Goal: Task Accomplishment & Management: Complete application form

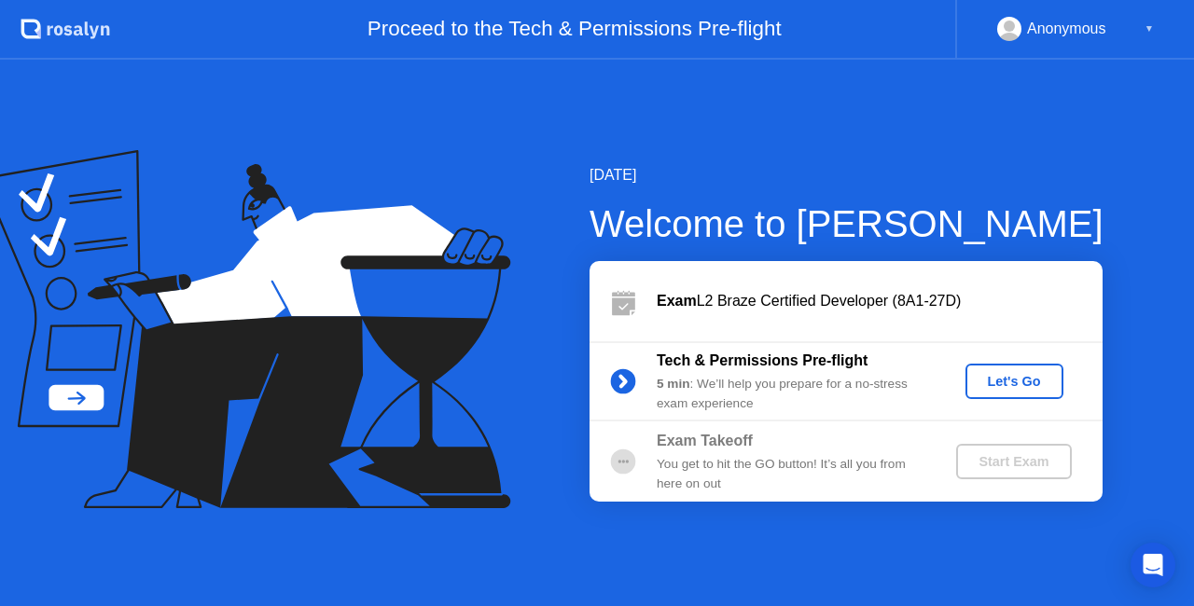
click at [1009, 377] on div "Let's Go" at bounding box center [1014, 381] width 83 height 15
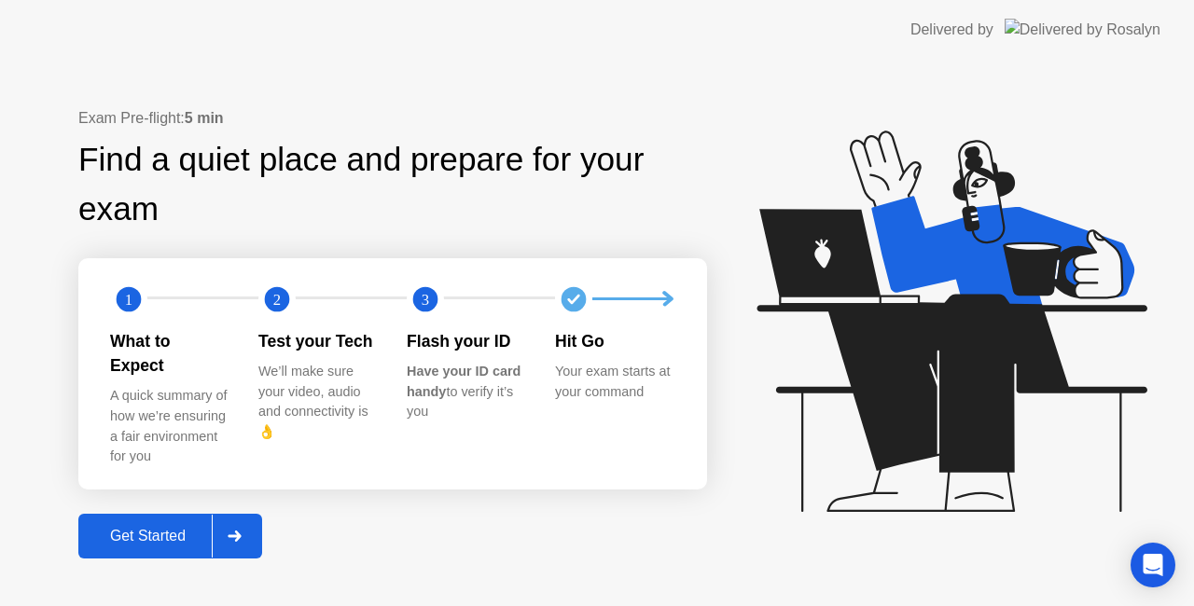
click at [160, 530] on div "Get Started" at bounding box center [148, 536] width 128 height 17
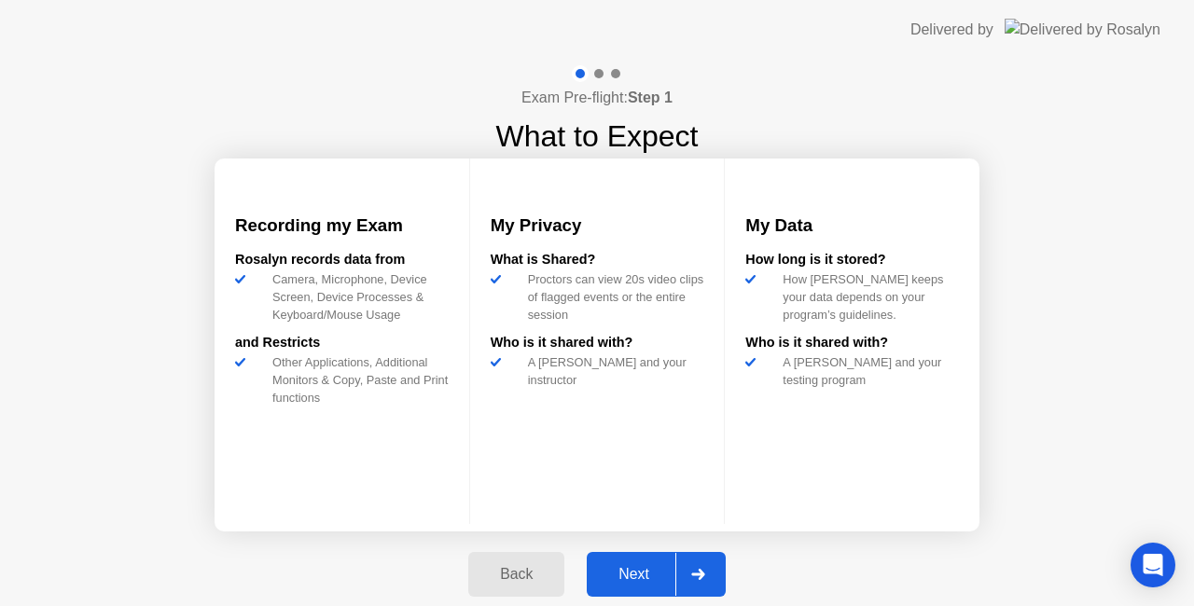
click at [634, 579] on div "Next" at bounding box center [633, 574] width 83 height 17
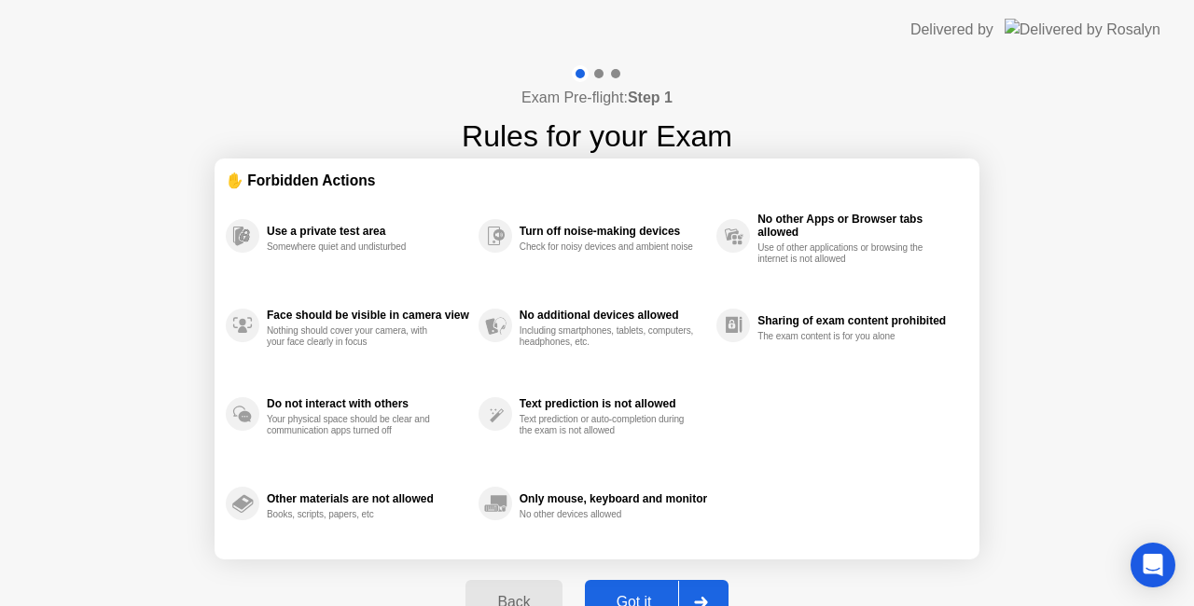
click at [657, 594] on div "Got it" at bounding box center [634, 602] width 88 height 17
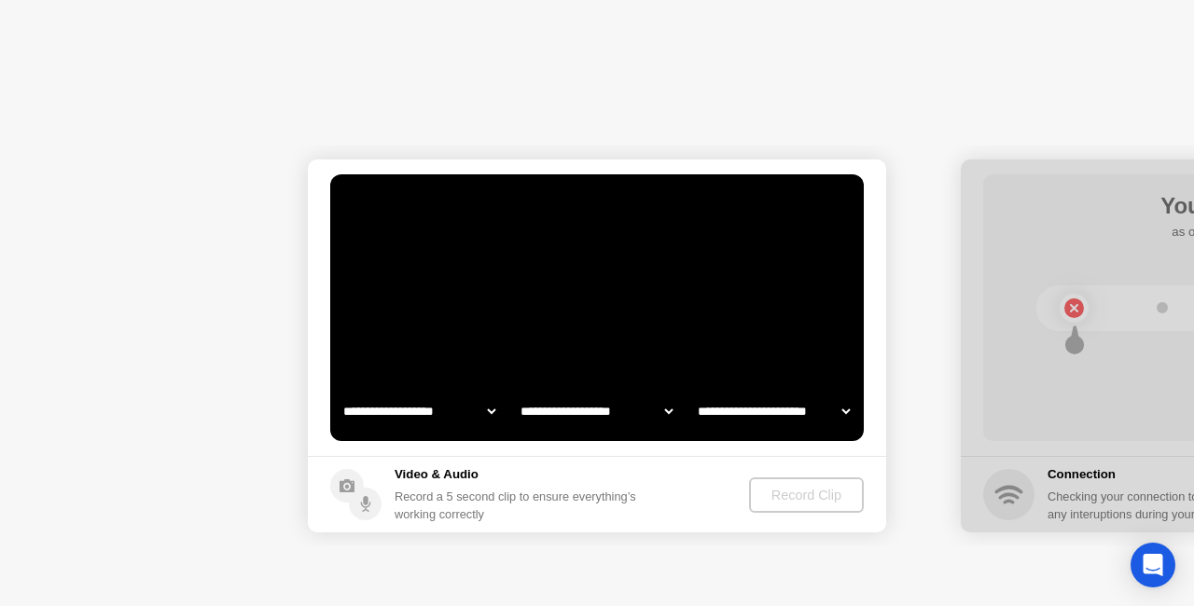
select select "**********"
select select "*******"
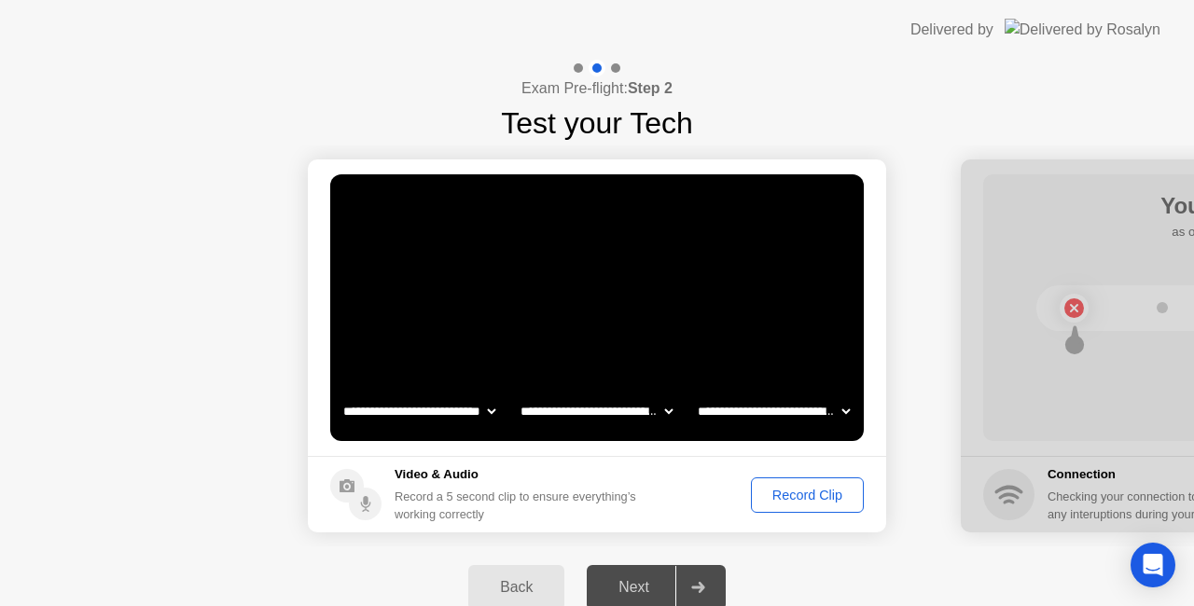
click at [813, 500] on div "Record Clip" at bounding box center [807, 495] width 100 height 15
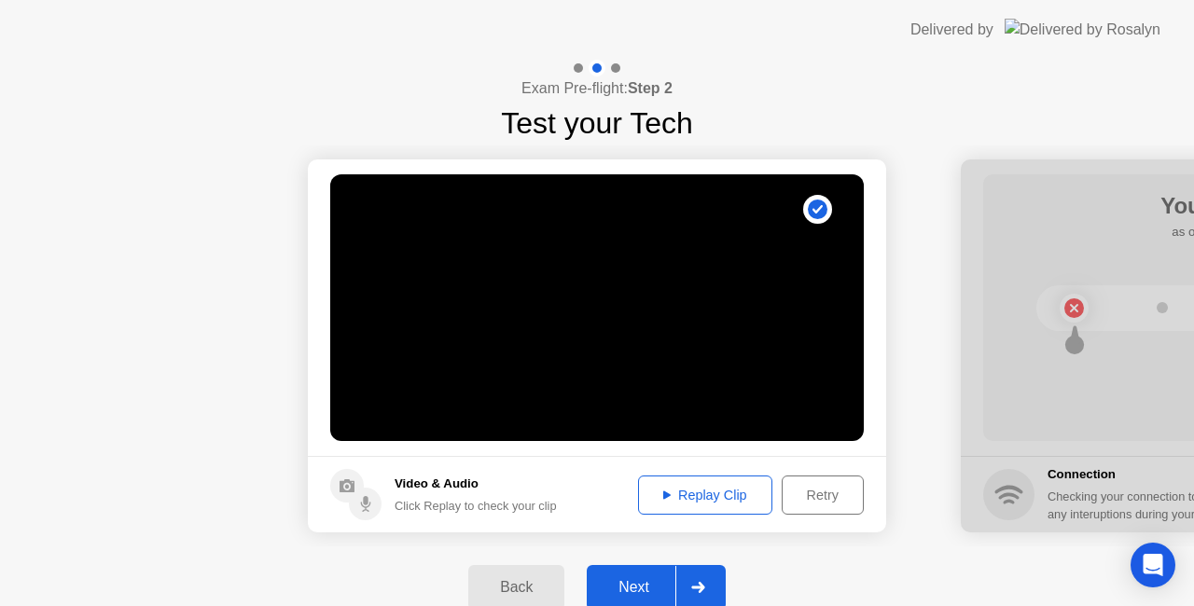
click at [685, 583] on div at bounding box center [697, 587] width 45 height 43
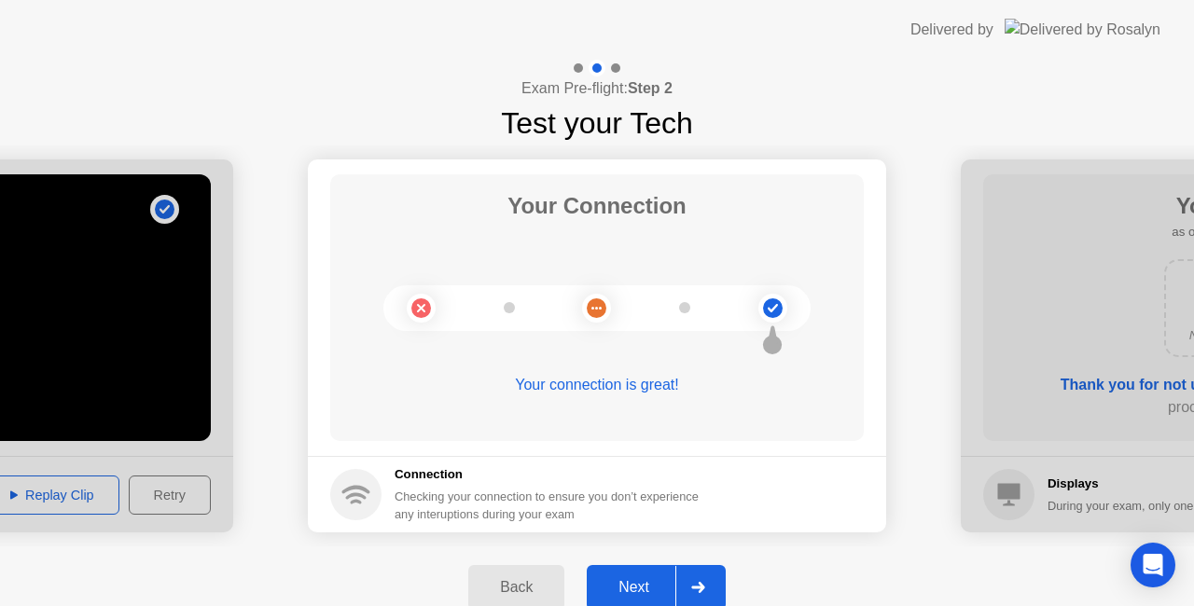
click at [668, 573] on button "Next" at bounding box center [656, 587] width 139 height 45
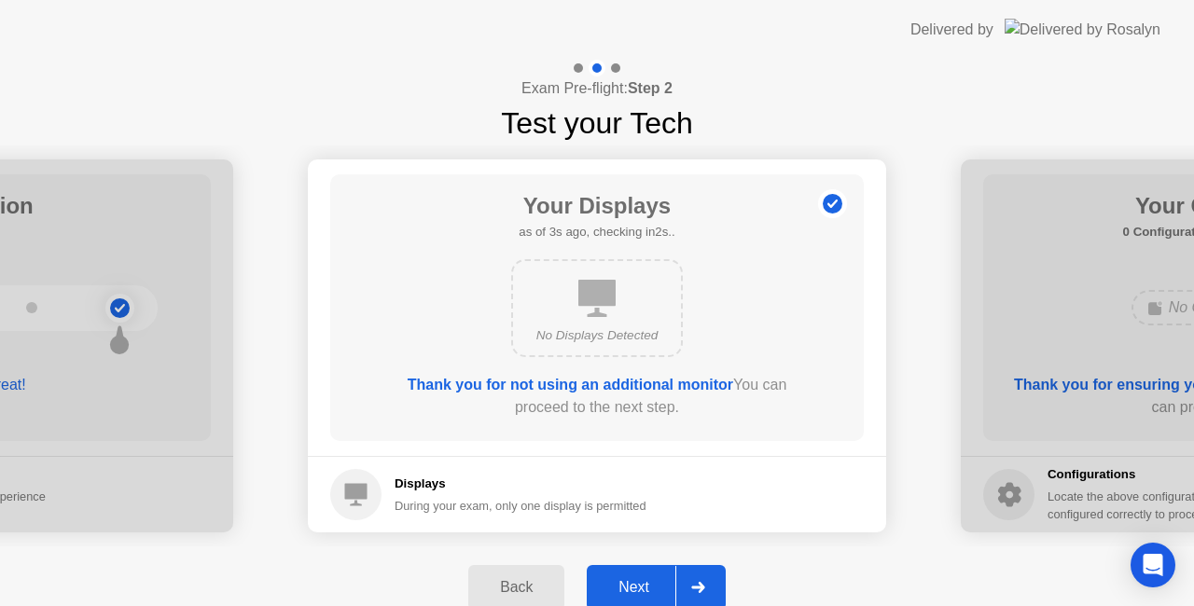
click at [668, 573] on button "Next" at bounding box center [656, 587] width 139 height 45
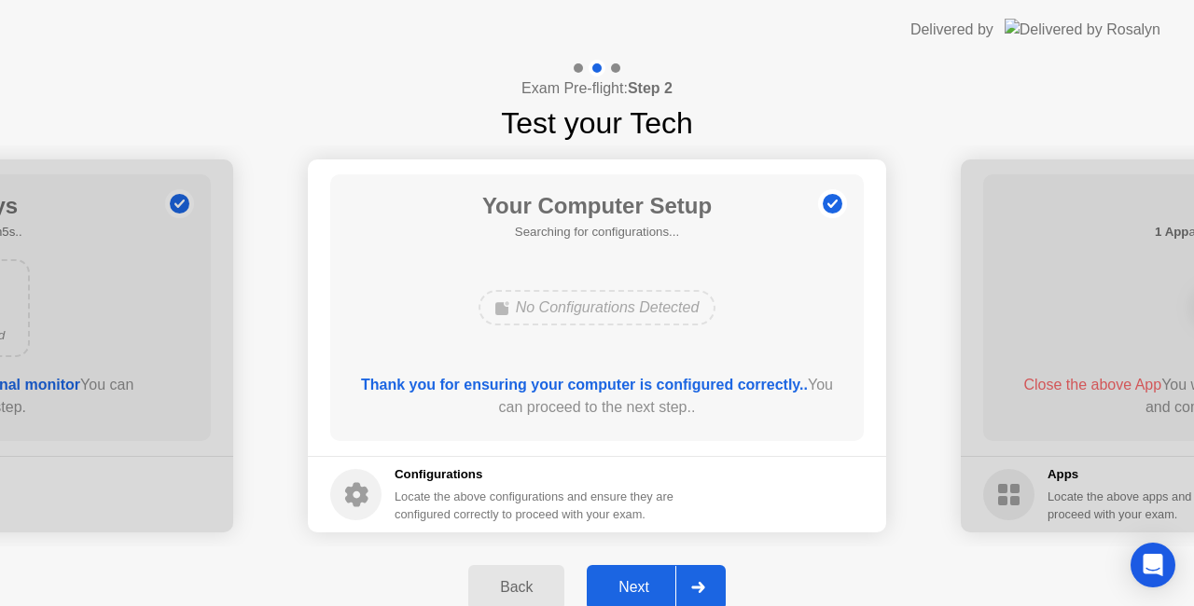
click at [668, 573] on button "Next" at bounding box center [656, 587] width 139 height 45
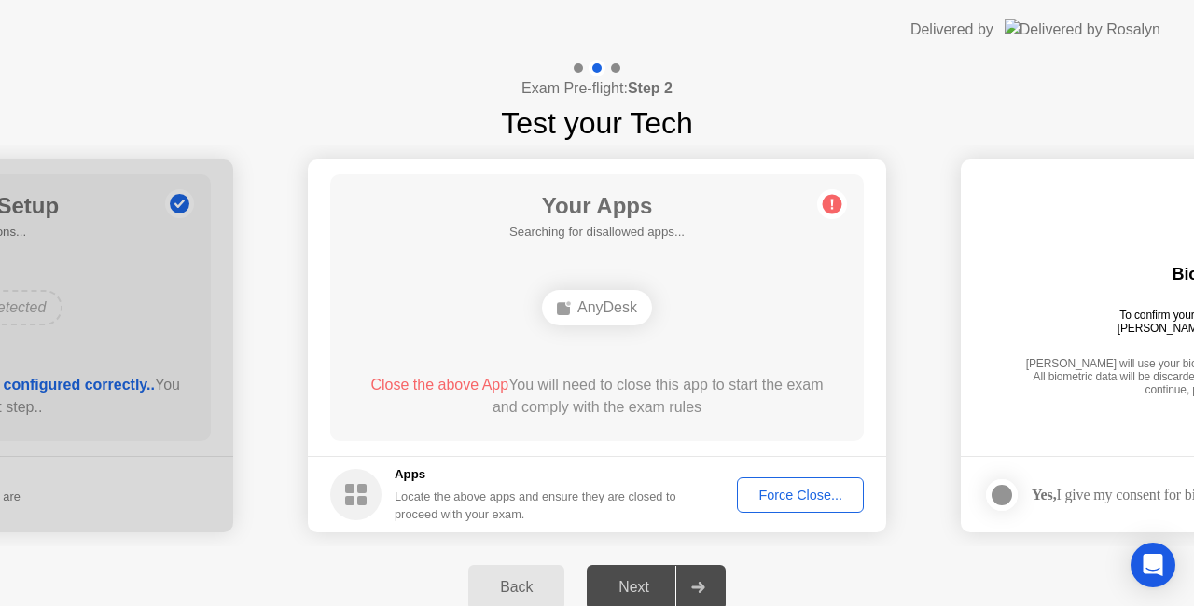
click at [797, 490] on div "Force Close..." at bounding box center [800, 495] width 114 height 15
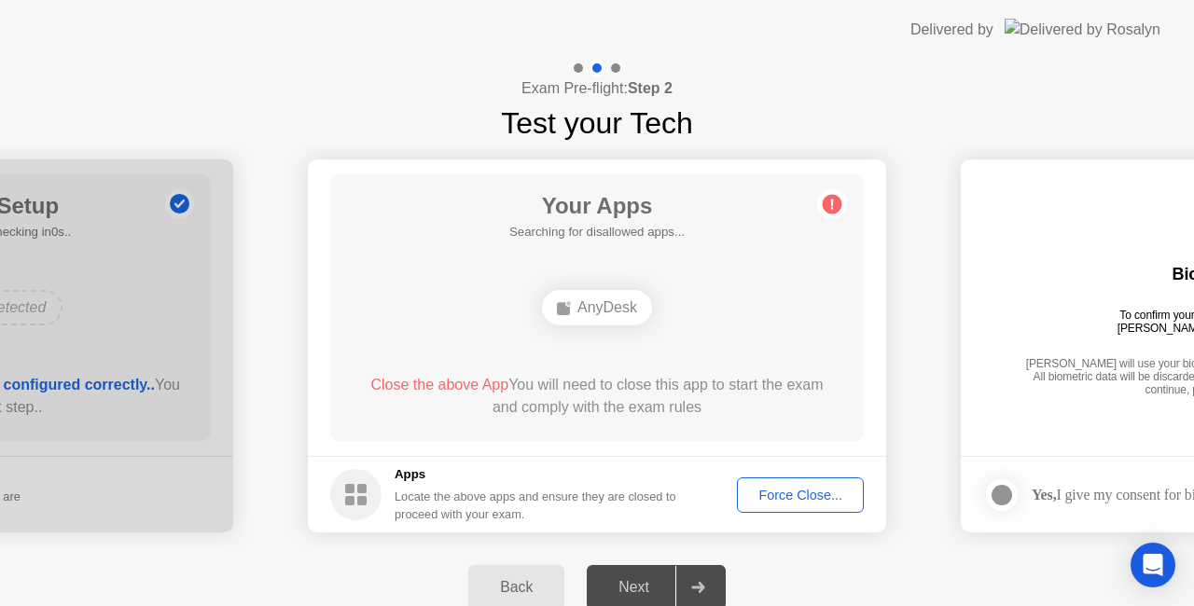
click at [791, 507] on button "Force Close..." at bounding box center [800, 495] width 127 height 35
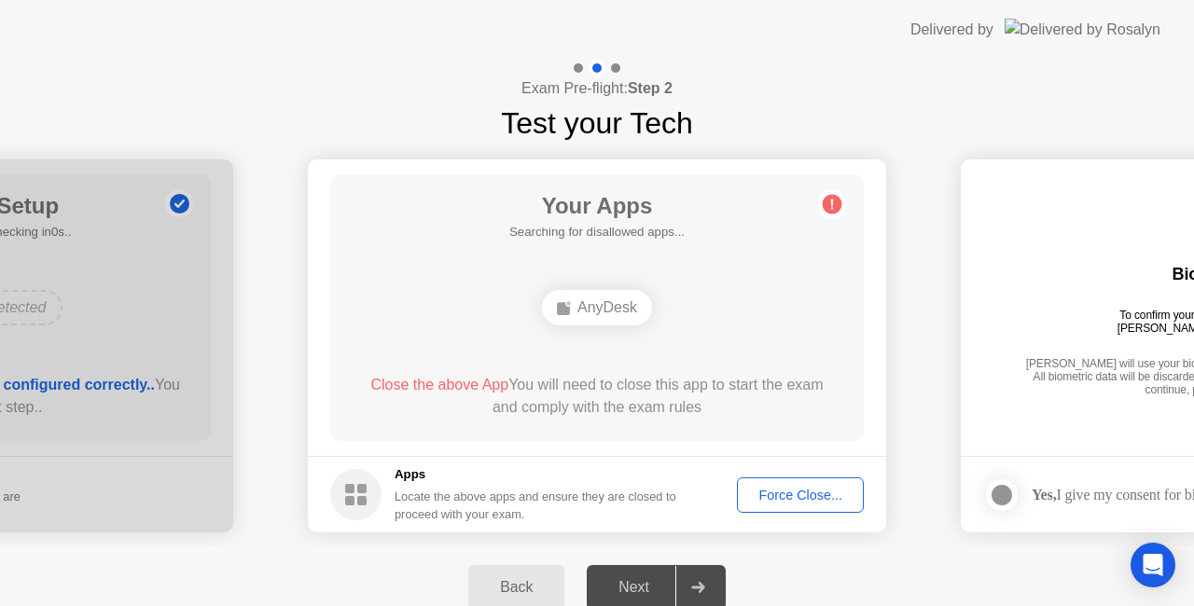
click at [814, 500] on div "Force Close..." at bounding box center [800, 495] width 114 height 15
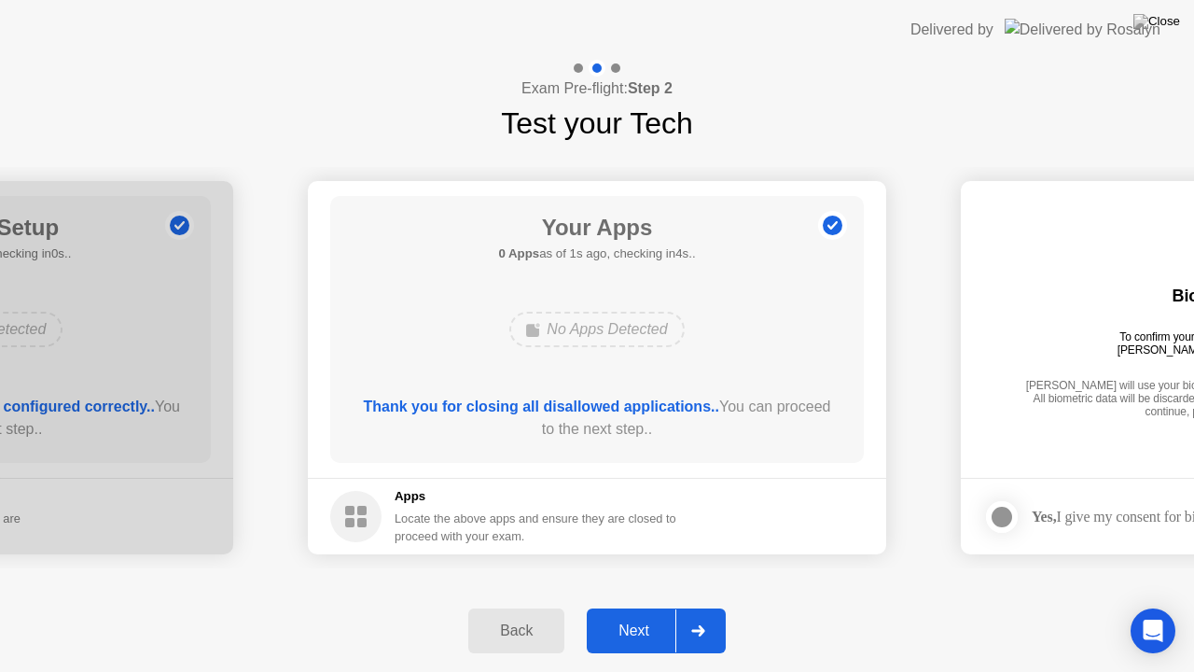
click at [666, 605] on div "Next" at bounding box center [633, 630] width 83 height 17
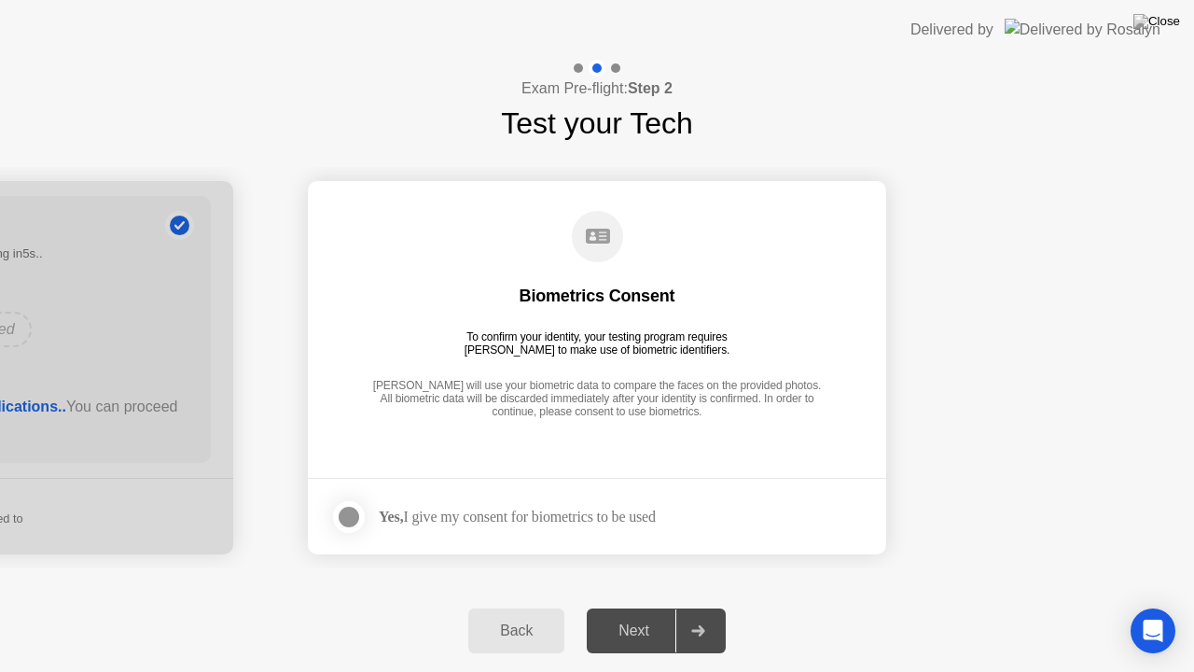
click at [340, 517] on div at bounding box center [349, 517] width 22 height 22
click at [691, 605] on icon at bounding box center [698, 630] width 14 height 11
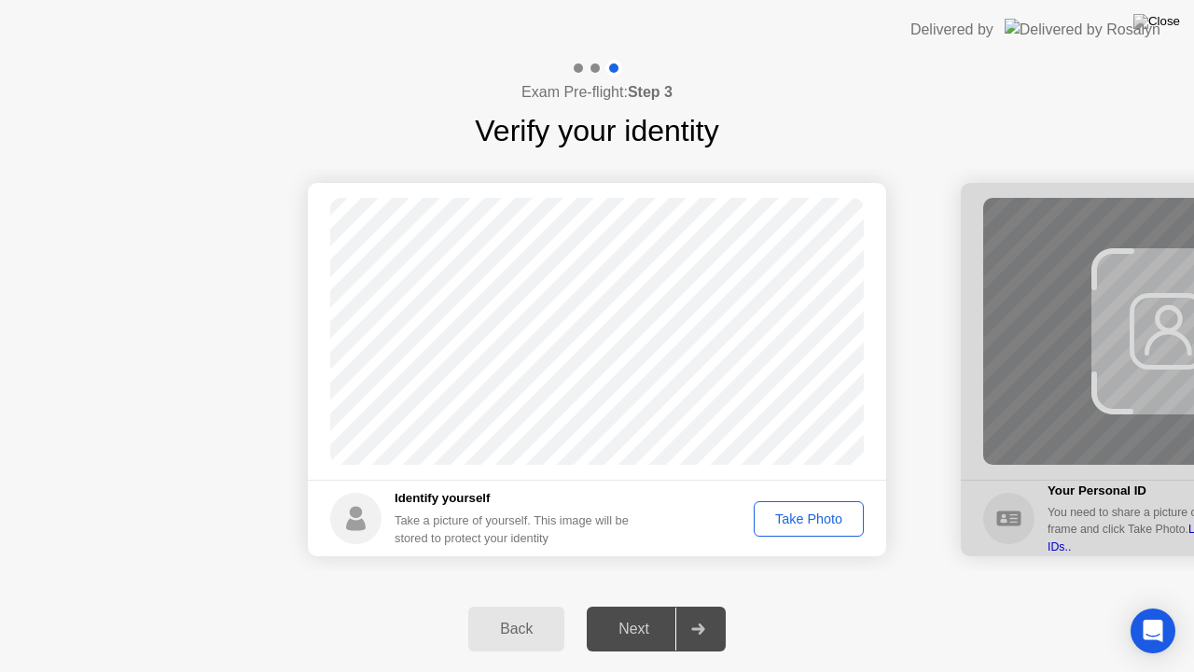
click at [795, 515] on div "Take Photo" at bounding box center [808, 518] width 97 height 15
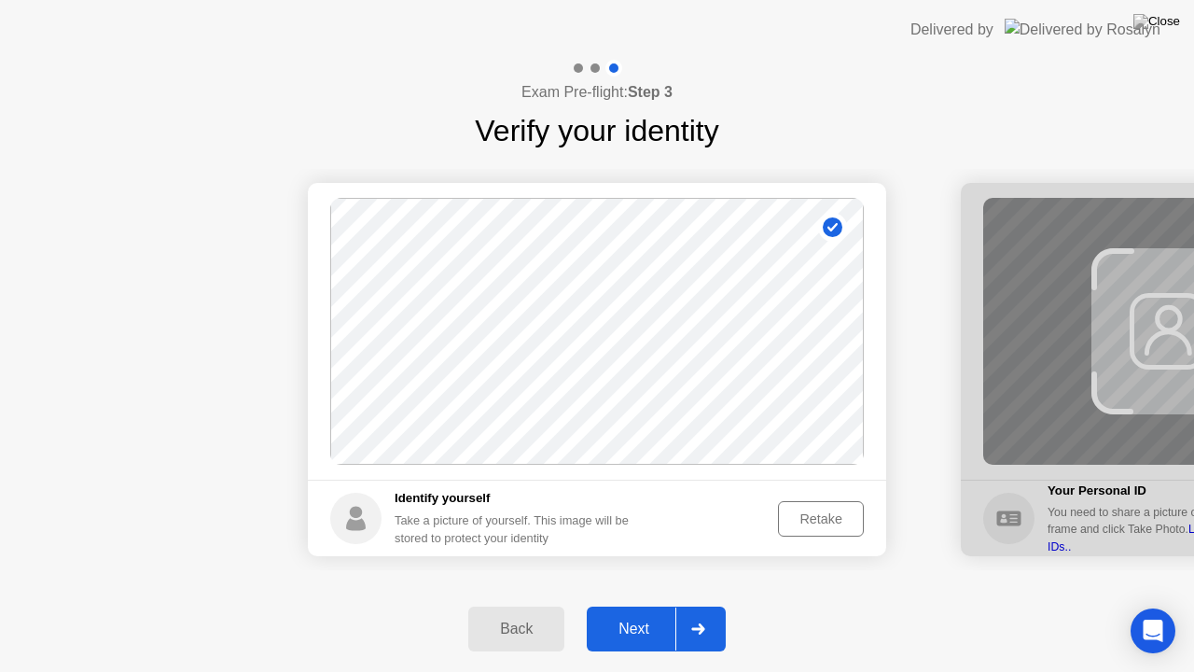
click at [659, 605] on div "Next" at bounding box center [633, 628] width 83 height 17
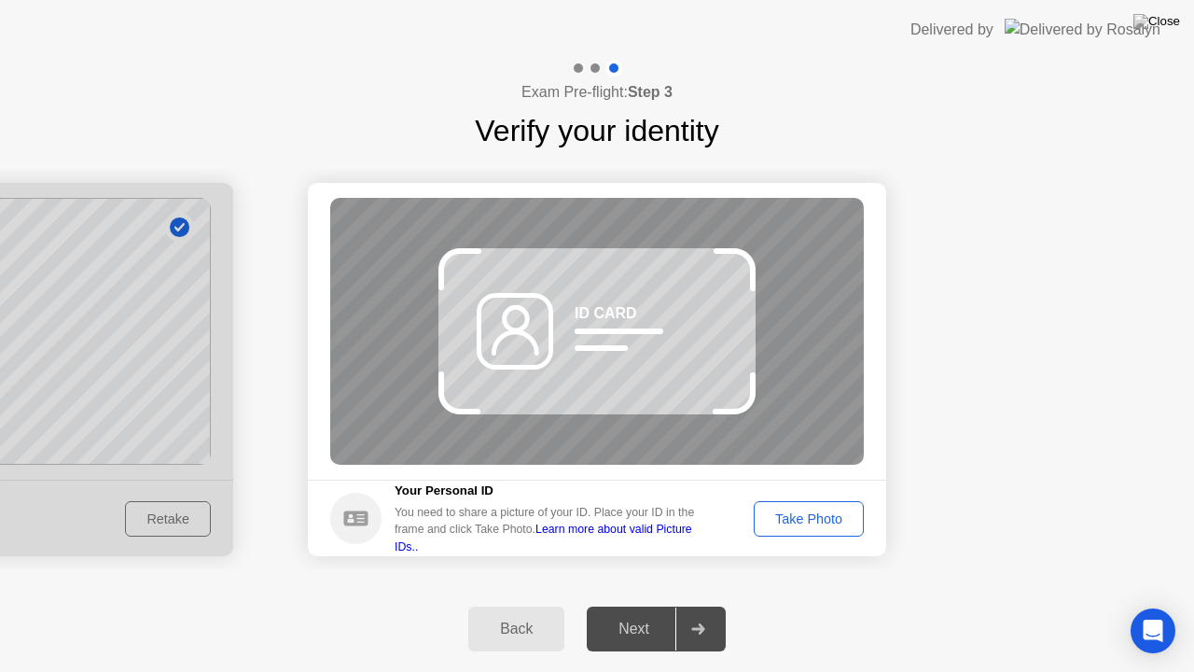
click at [831, 525] on div "Take Photo" at bounding box center [808, 518] width 97 height 15
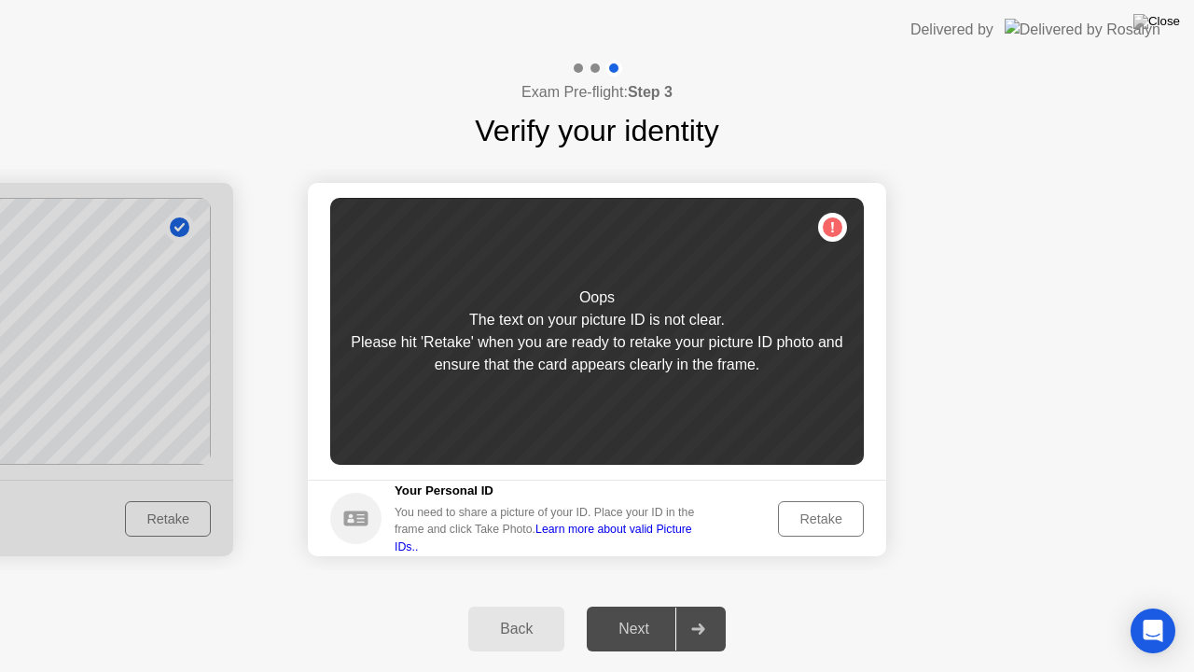
click at [831, 525] on div "Retake" at bounding box center [820, 518] width 73 height 15
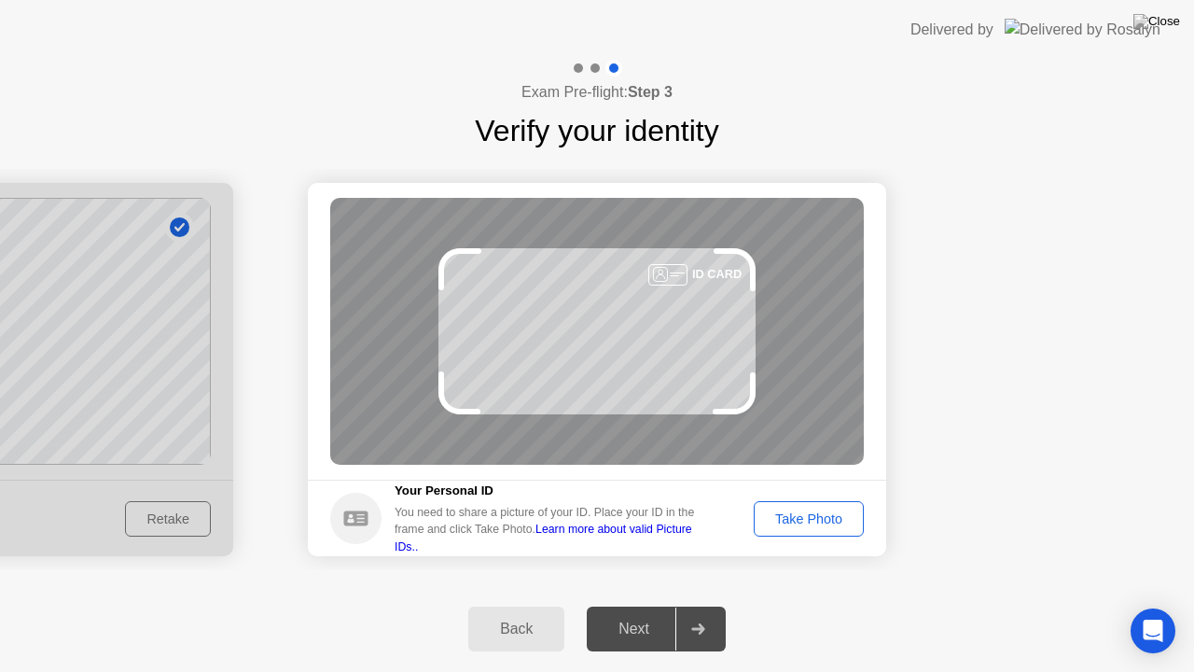
click at [831, 525] on div "Take Photo" at bounding box center [808, 518] width 97 height 15
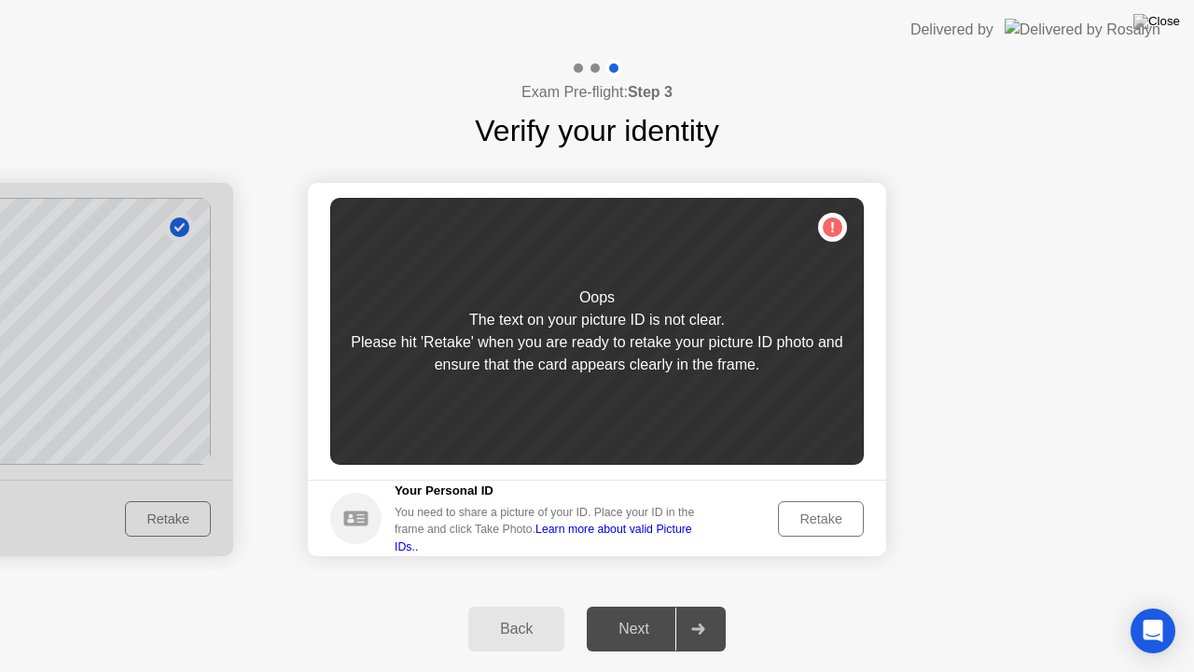
click at [831, 525] on div "Retake" at bounding box center [820, 518] width 73 height 15
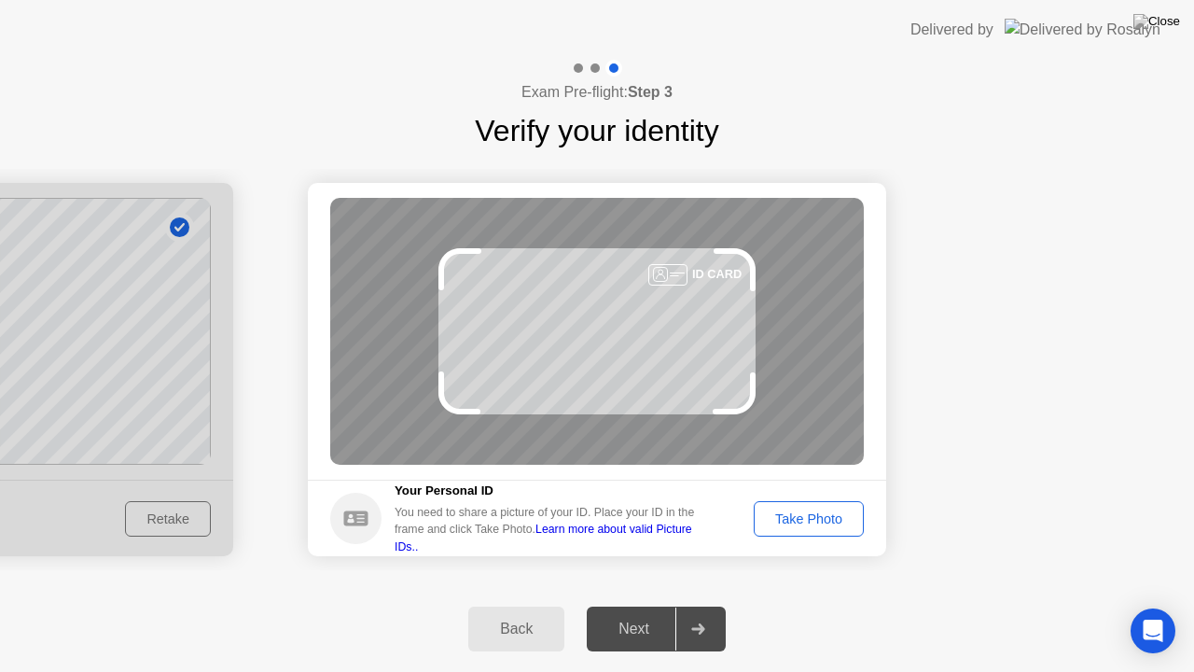
click at [831, 525] on div "Take Photo" at bounding box center [808, 518] width 97 height 15
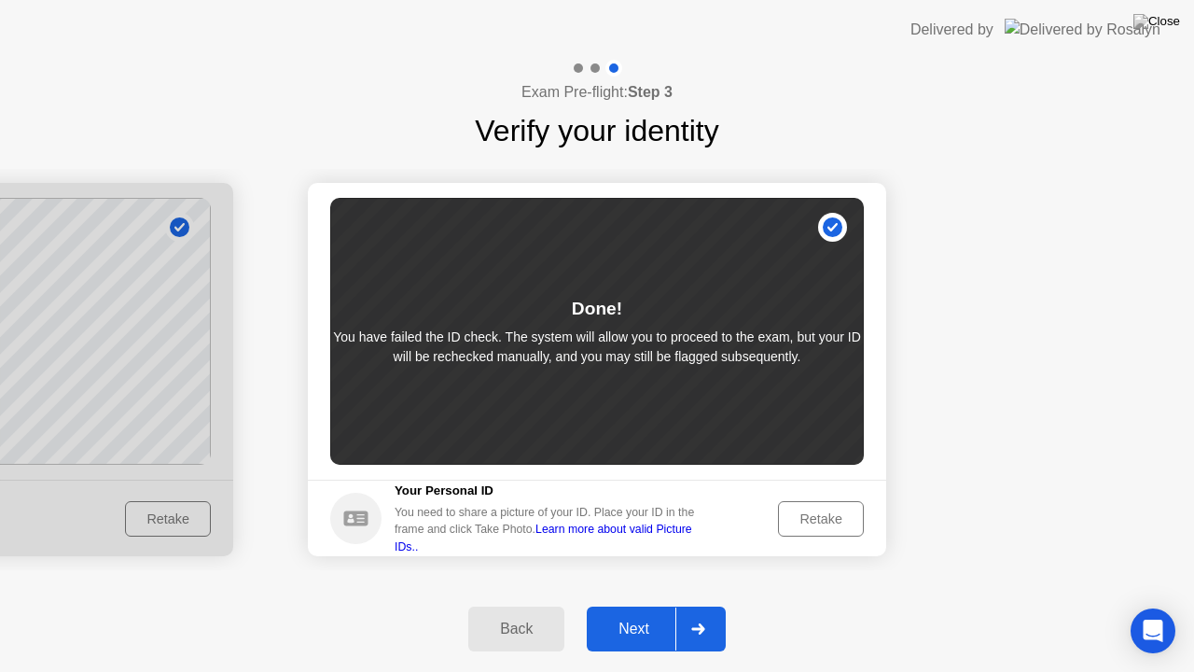
click at [651, 605] on div "Next" at bounding box center [633, 628] width 83 height 17
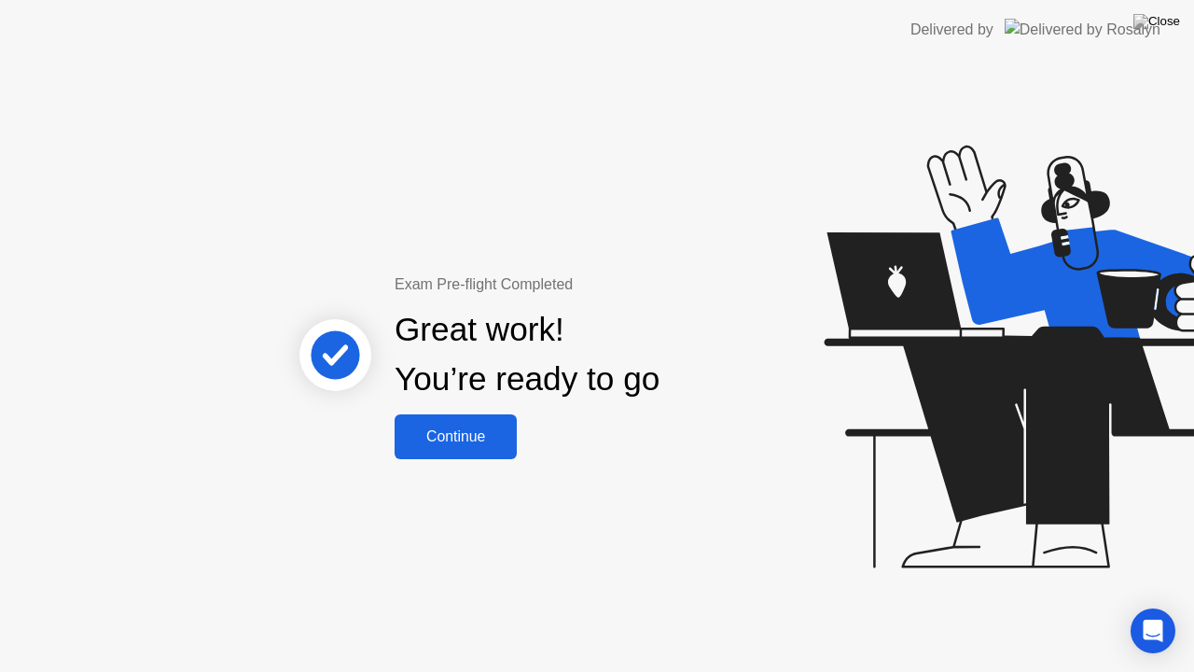
click at [478, 443] on div "Continue" at bounding box center [455, 436] width 111 height 17
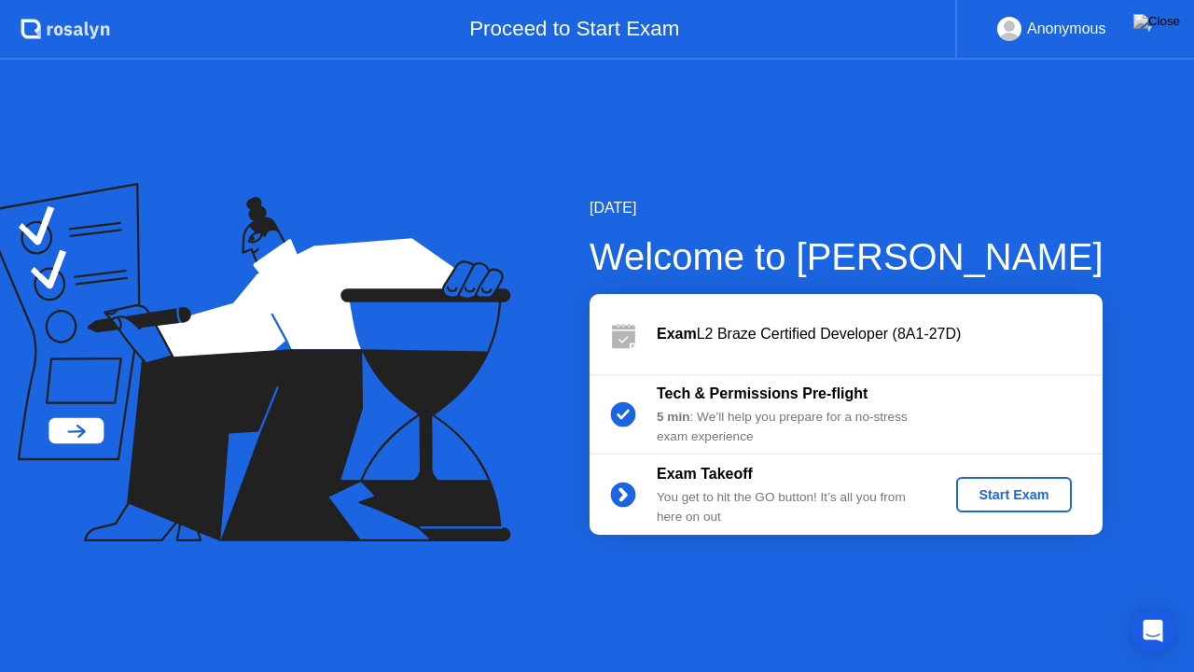
click at [968, 494] on div "Start Exam" at bounding box center [1014, 494] width 100 height 15
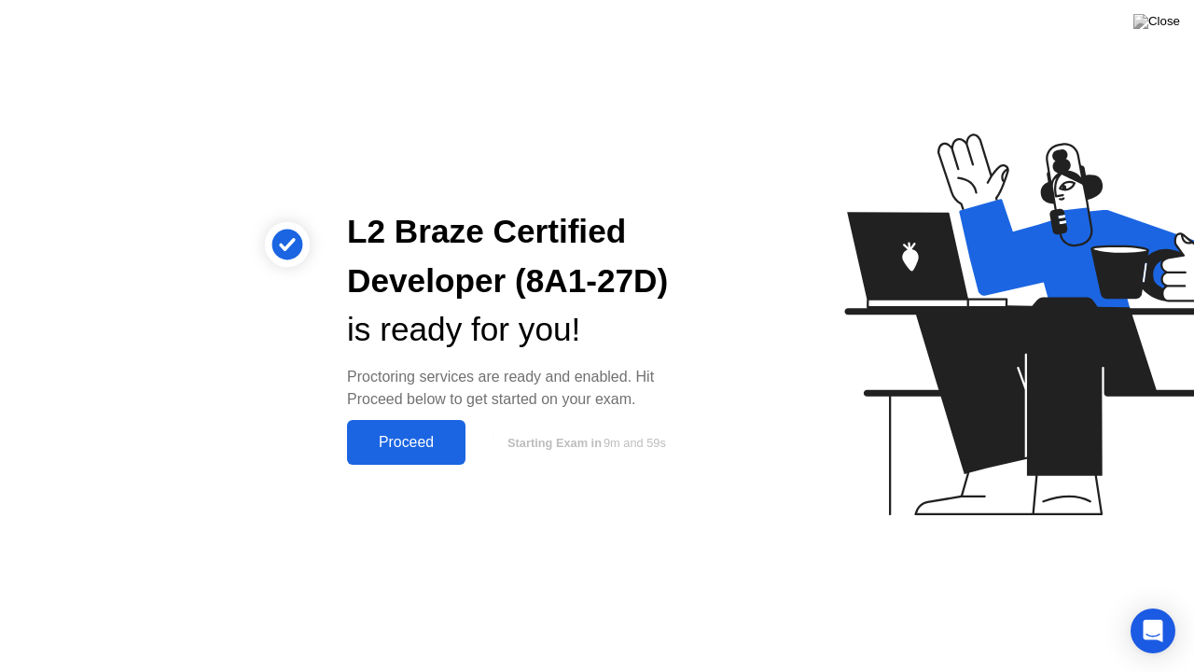
click at [419, 451] on div "Proceed" at bounding box center [406, 442] width 107 height 17
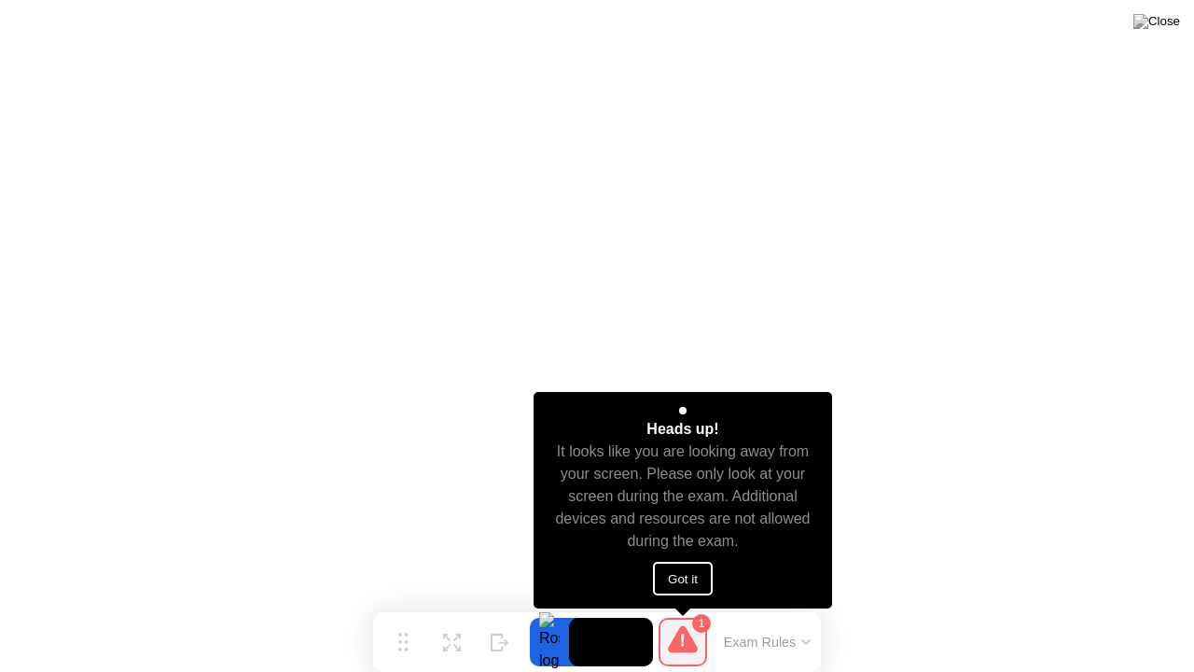
click at [691, 564] on button "Got it" at bounding box center [683, 579] width 60 height 34
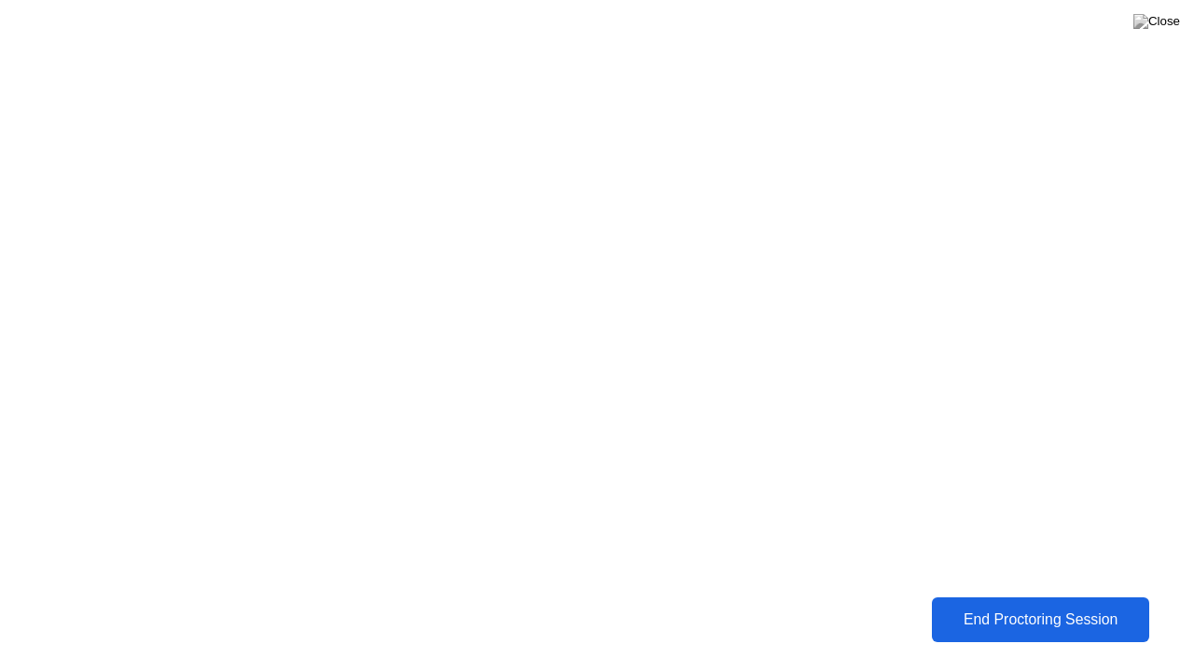
click at [1102, 605] on div "End Proctoring Session" at bounding box center [1040, 619] width 206 height 17
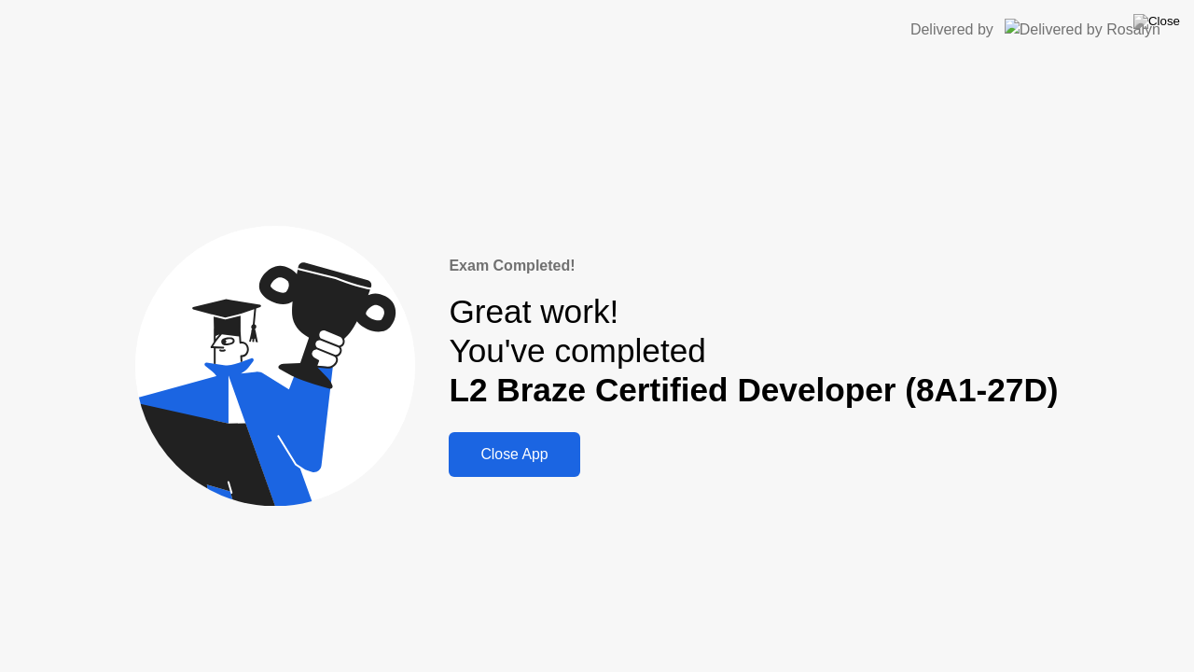
click at [502, 449] on div "Close App" at bounding box center [513, 454] width 119 height 17
